Goal: Task Accomplishment & Management: Manage account settings

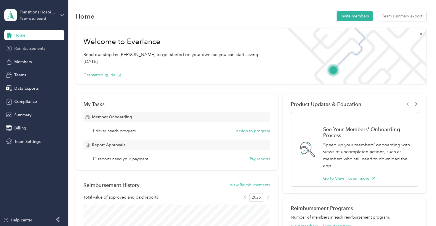
click at [35, 50] on span "Reimbursements" at bounding box center [29, 48] width 31 height 6
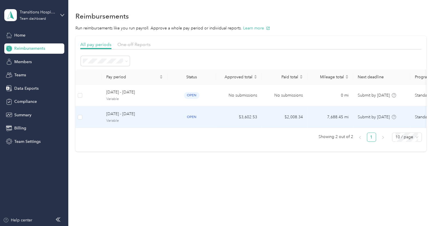
click at [148, 115] on span "[DATE] - [DATE]" at bounding box center [134, 114] width 57 height 6
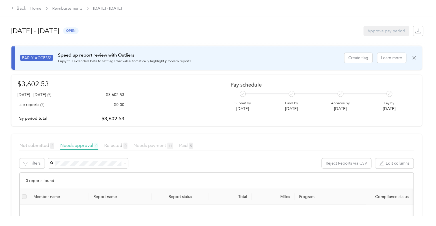
click at [140, 144] on span "Needs payment 11" at bounding box center [153, 144] width 40 height 5
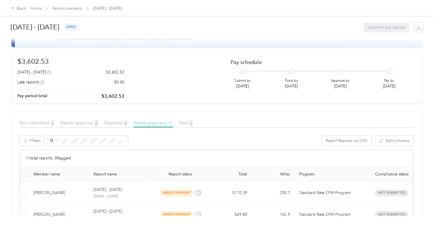
scroll to position [86, 0]
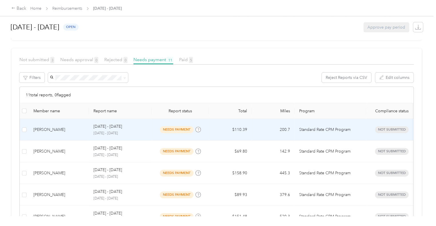
click at [168, 130] on span "needs payment" at bounding box center [177, 129] width 34 height 7
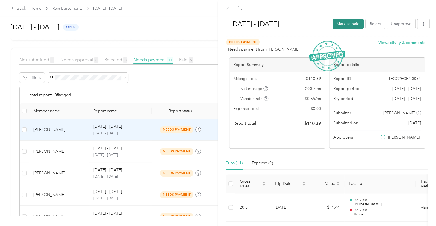
click at [338, 23] on button "Mark as paid" at bounding box center [347, 24] width 31 height 10
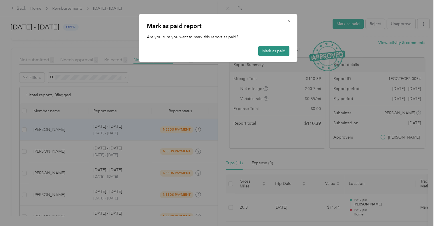
click at [263, 50] on button "Mark as paid" at bounding box center [273, 51] width 31 height 10
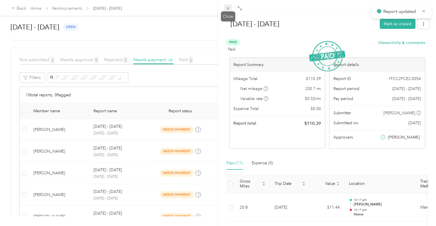
click at [227, 10] on icon at bounding box center [227, 8] width 5 height 5
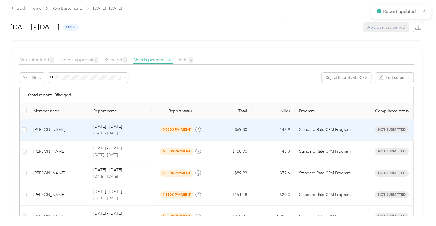
click at [174, 131] on span "needs payment" at bounding box center [177, 129] width 34 height 7
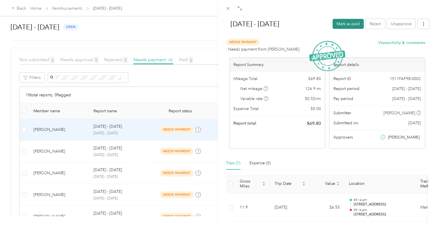
click at [338, 23] on button "Mark as paid" at bounding box center [347, 24] width 31 height 10
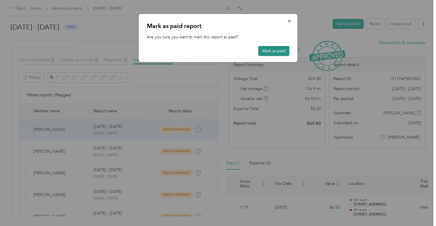
click at [278, 49] on button "Mark as paid" at bounding box center [273, 51] width 31 height 10
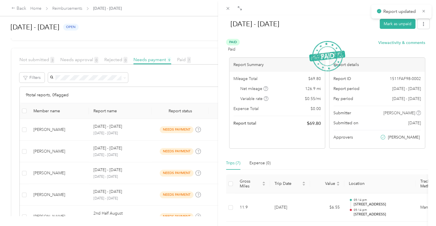
click at [148, 130] on div "[DATE] - [DATE] Mark as unpaid Paid Paid View activity & comments Report Summar…" at bounding box center [218, 113] width 436 height 226
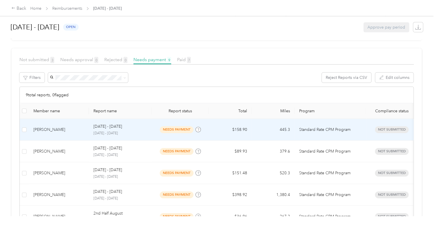
click at [179, 126] on span "needs payment" at bounding box center [177, 129] width 34 height 7
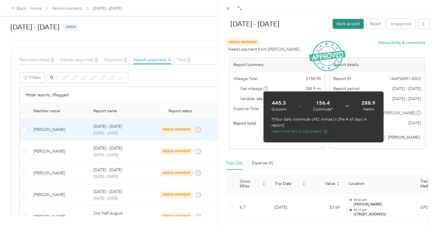
click at [334, 22] on button "Mark as paid" at bounding box center [347, 24] width 31 height 10
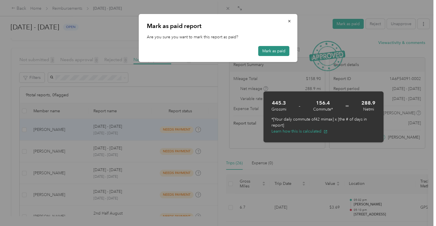
click at [281, 48] on button "Mark as paid" at bounding box center [273, 51] width 31 height 10
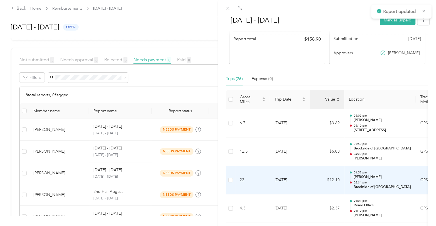
scroll to position [86, 0]
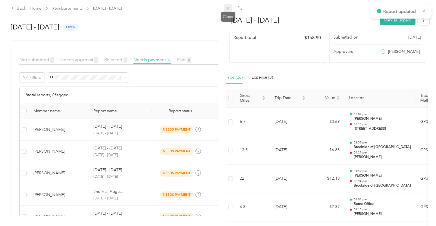
click at [226, 10] on icon at bounding box center [227, 8] width 5 height 5
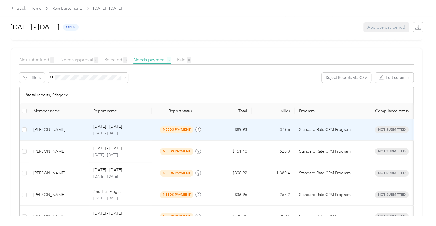
click at [159, 134] on td "needs payment" at bounding box center [180, 130] width 57 height 22
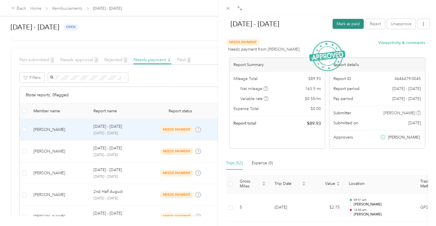
click at [345, 25] on button "Mark as paid" at bounding box center [347, 24] width 31 height 10
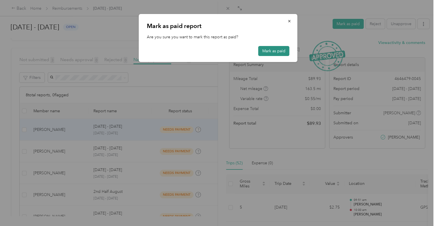
click at [275, 48] on button "Mark as paid" at bounding box center [273, 51] width 31 height 10
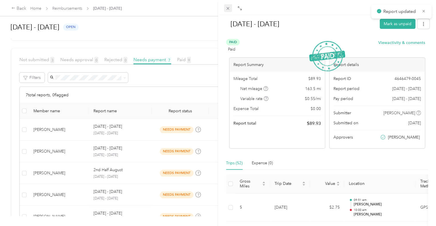
click at [227, 10] on icon at bounding box center [227, 8] width 5 height 5
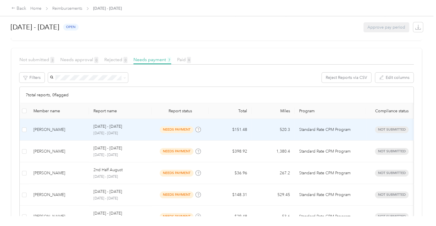
click at [172, 132] on span "needs payment" at bounding box center [177, 129] width 34 height 7
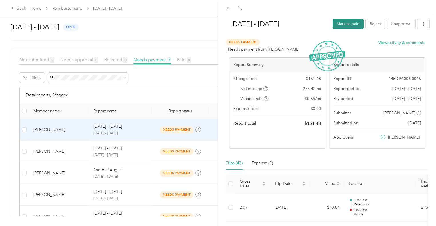
click at [338, 21] on button "Mark as paid" at bounding box center [347, 24] width 31 height 10
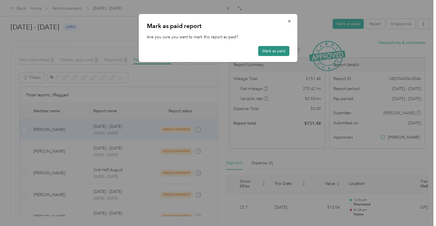
click at [269, 49] on button "Mark as paid" at bounding box center [273, 51] width 31 height 10
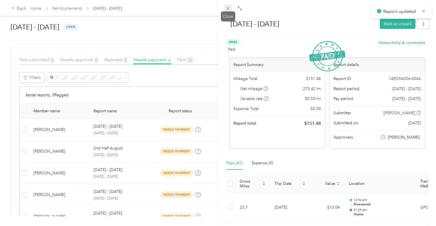
click at [228, 9] on icon at bounding box center [227, 8] width 3 height 3
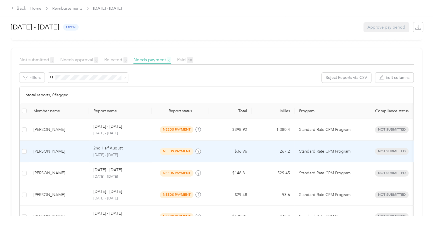
click at [139, 154] on p "[DATE] - [DATE]" at bounding box center [120, 154] width 54 height 5
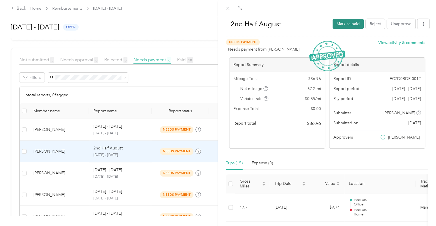
click at [339, 23] on button "Mark as paid" at bounding box center [347, 24] width 31 height 10
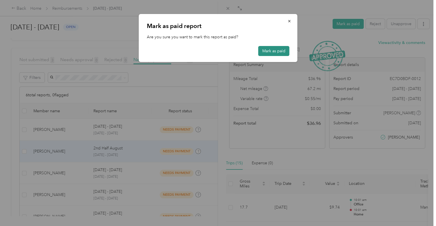
click at [276, 48] on button "Mark as paid" at bounding box center [273, 51] width 31 height 10
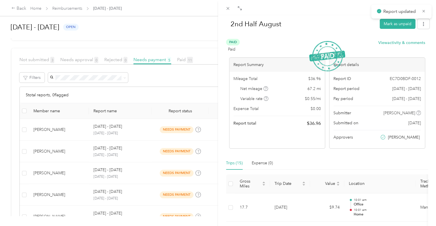
click at [158, 133] on div "2nd Half August Mark as unpaid Paid Paid View activity & comments Report Summar…" at bounding box center [218, 113] width 436 height 226
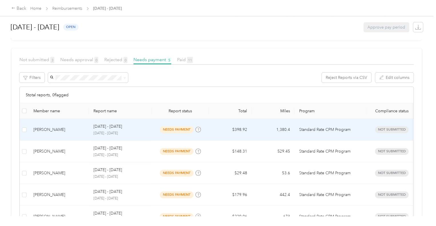
click at [167, 126] on span "needs payment" at bounding box center [177, 129] width 34 height 7
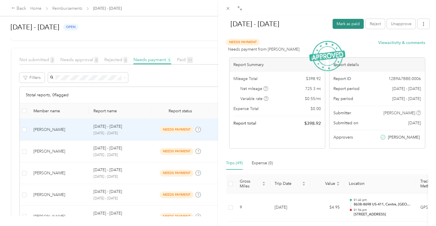
click at [340, 24] on button "Mark as paid" at bounding box center [347, 24] width 31 height 10
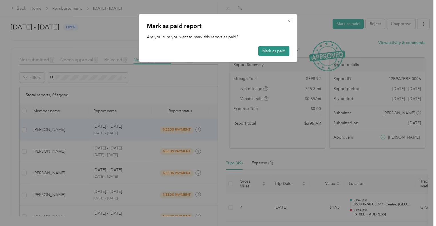
click at [267, 49] on button "Mark as paid" at bounding box center [273, 51] width 31 height 10
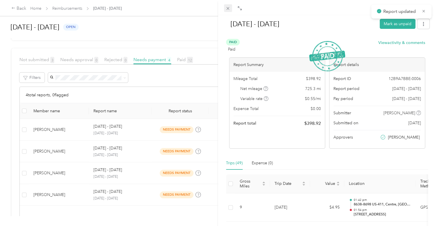
click at [228, 9] on icon at bounding box center [227, 8] width 3 height 3
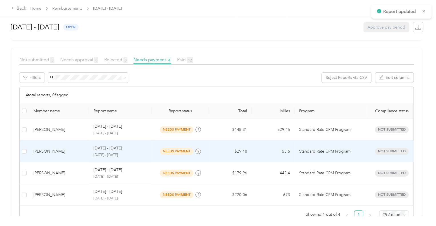
click at [148, 154] on td "[DATE] - [DATE] [DATE] - [DATE]" at bounding box center [120, 151] width 63 height 22
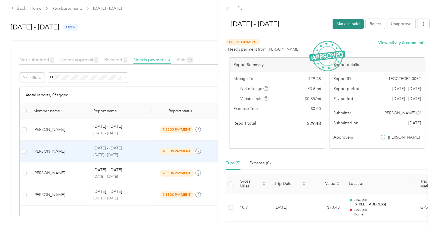
click at [345, 21] on button "Mark as paid" at bounding box center [347, 24] width 31 height 10
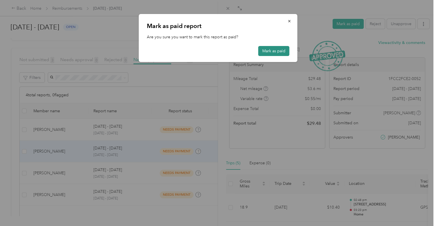
click at [269, 48] on button "Mark as paid" at bounding box center [273, 51] width 31 height 10
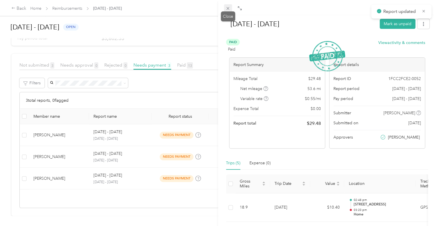
click at [227, 8] on icon at bounding box center [227, 8] width 3 height 3
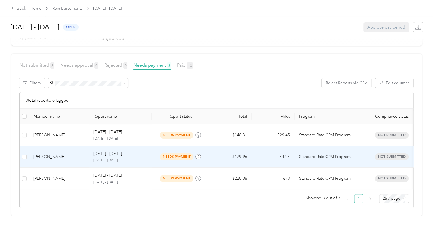
click at [206, 150] on td "needs payment" at bounding box center [180, 157] width 57 height 22
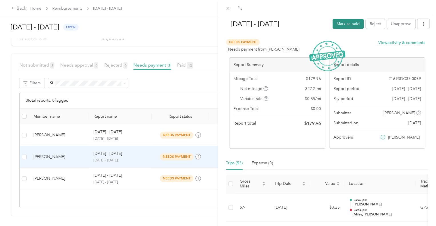
click at [333, 21] on button "Mark as paid" at bounding box center [347, 24] width 31 height 10
click at [333, 21] on div "[PERSON_NAME] as paid report Are you sure you want to mark this report as paid?…" at bounding box center [297, 25] width 158 height 50
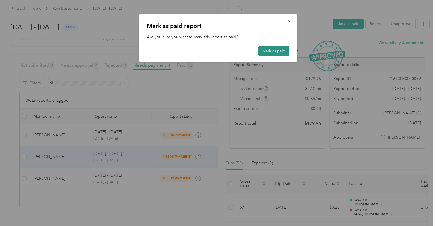
click at [266, 48] on button "Mark as paid" at bounding box center [273, 51] width 31 height 10
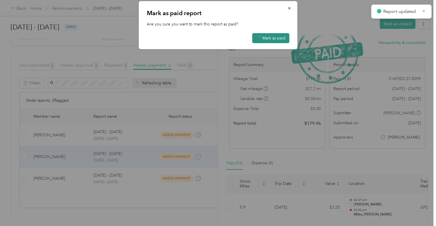
scroll to position [67, 0]
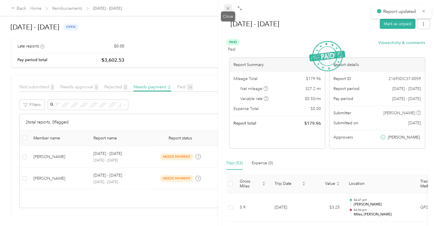
click at [228, 11] on span at bounding box center [228, 8] width 8 height 8
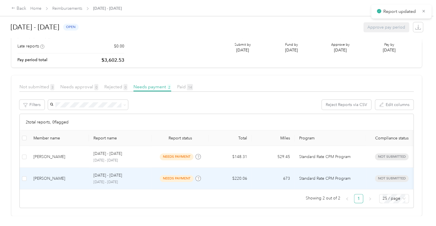
click at [178, 168] on td "needs payment" at bounding box center [180, 179] width 57 height 22
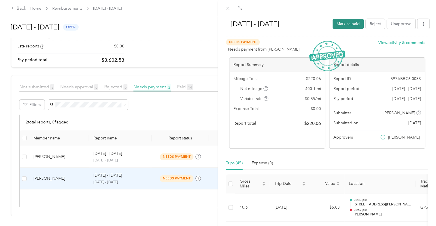
click at [346, 26] on button "Mark as paid" at bounding box center [347, 24] width 31 height 10
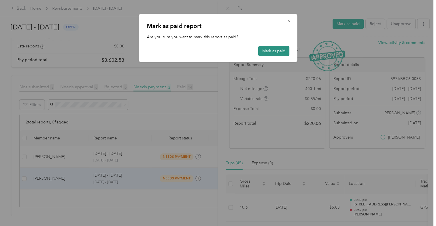
click at [266, 49] on button "Mark as paid" at bounding box center [273, 51] width 31 height 10
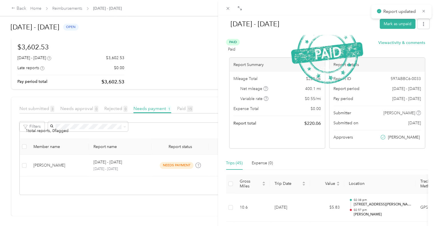
scroll to position [45, 0]
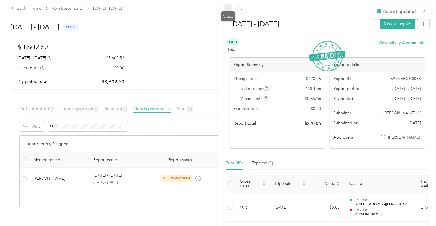
click at [229, 10] on icon at bounding box center [227, 8] width 3 height 3
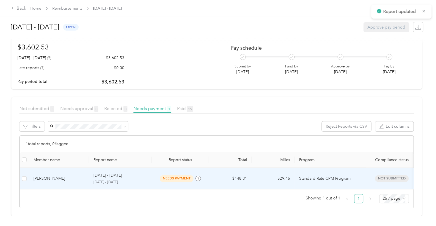
click at [187, 173] on td "needs payment" at bounding box center [180, 179] width 57 height 22
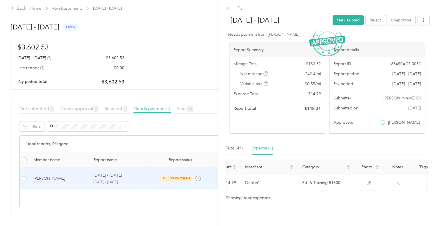
scroll to position [0, 79]
click at [342, 21] on button "Mark as paid" at bounding box center [347, 20] width 31 height 10
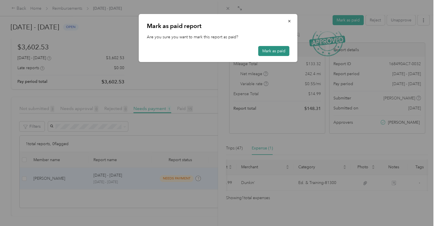
click at [281, 52] on button "Mark as paid" at bounding box center [273, 51] width 31 height 10
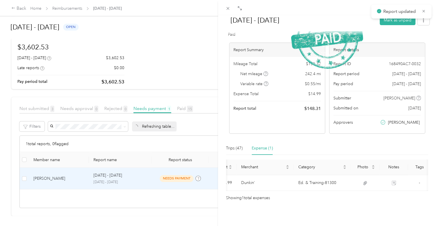
scroll to position [86, 0]
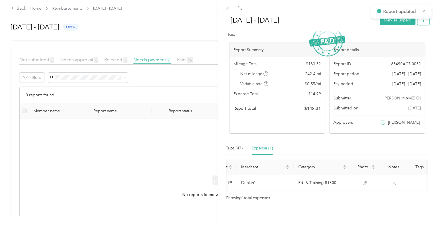
click at [417, 23] on button "button" at bounding box center [423, 20] width 12 height 10
click at [400, 41] on span "Download" at bounding box center [402, 41] width 19 height 6
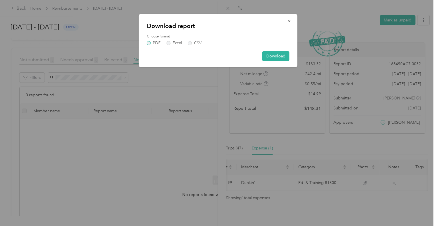
click at [148, 41] on label "PDF" at bounding box center [154, 43] width 14 height 4
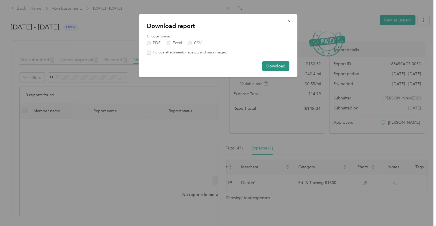
click at [281, 65] on button "Download" at bounding box center [275, 66] width 27 height 10
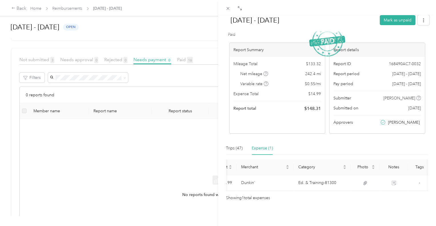
click at [35, 9] on div "[DATE] - [DATE] Mark as unpaid Paid Paid View activity & comments Report Summar…" at bounding box center [218, 113] width 436 height 226
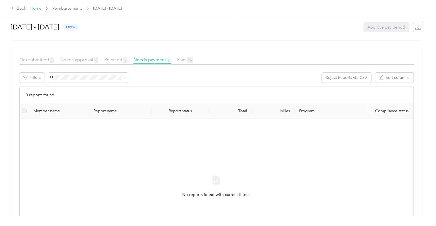
click at [39, 8] on link "Home" at bounding box center [35, 8] width 11 height 5
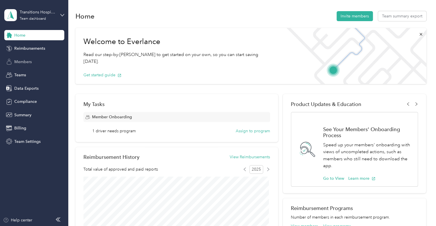
click at [22, 63] on span "Members" at bounding box center [22, 62] width 17 height 6
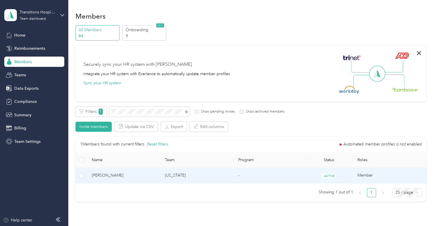
click at [131, 179] on td "[PERSON_NAME]" at bounding box center [123, 176] width 73 height 16
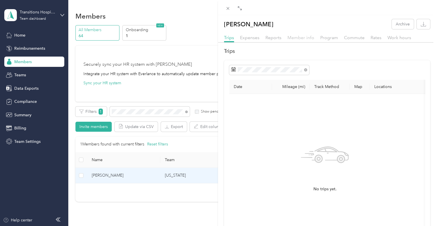
click at [299, 39] on span "Member info" at bounding box center [300, 37] width 27 height 5
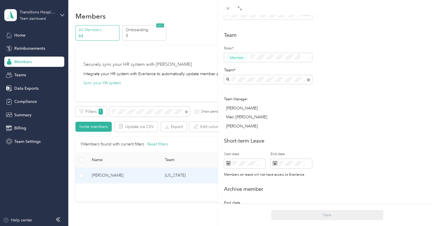
scroll to position [193, 0]
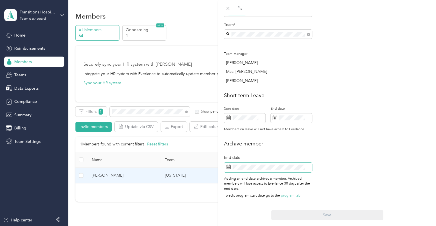
click at [248, 165] on span at bounding box center [268, 167] width 88 height 10
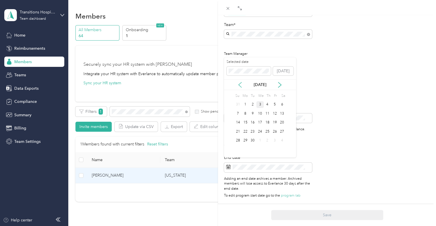
click at [239, 84] on icon at bounding box center [240, 85] width 6 height 6
click at [266, 141] on div "28" at bounding box center [266, 140] width 7 height 7
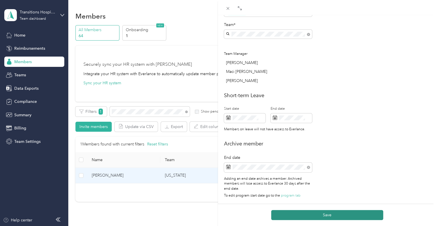
click at [301, 216] on button "Save" at bounding box center [327, 215] width 112 height 10
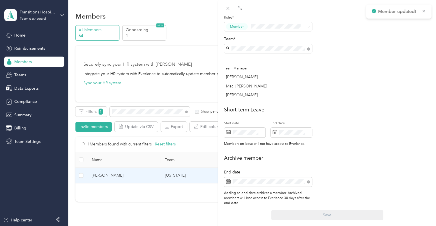
scroll to position [212, 0]
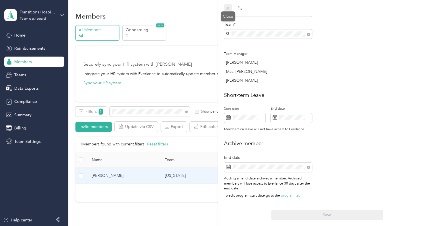
click at [227, 9] on icon at bounding box center [227, 8] width 3 height 3
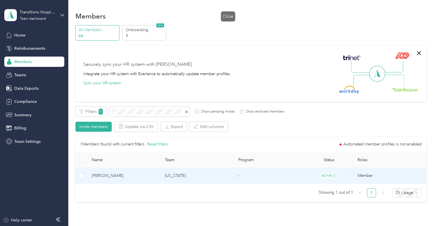
scroll to position [188, 0]
click at [160, 172] on td "[US_STATE]" at bounding box center [196, 176] width 73 height 16
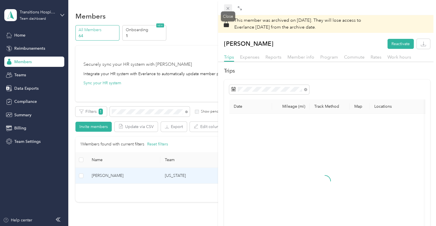
click at [226, 9] on icon at bounding box center [227, 8] width 5 height 5
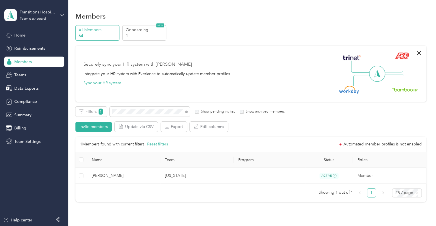
click at [16, 36] on span "Home" at bounding box center [19, 35] width 11 height 6
